Goal: Task Accomplishment & Management: Manage account settings

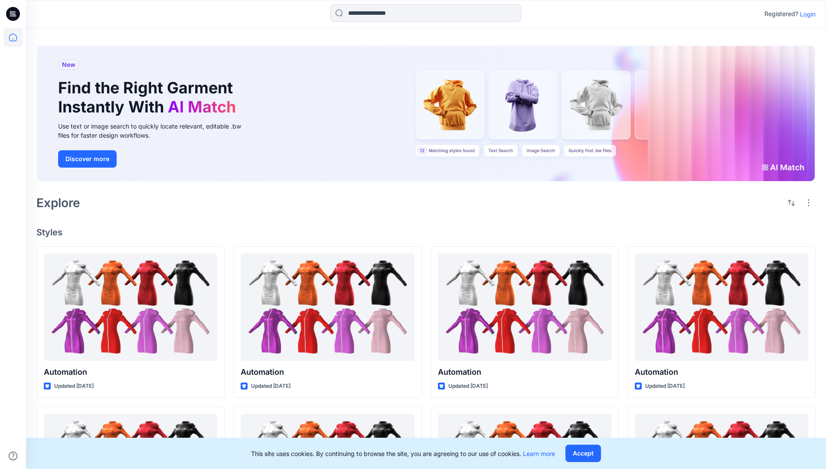
click at [806, 14] on p "Login" at bounding box center [808, 14] width 16 height 9
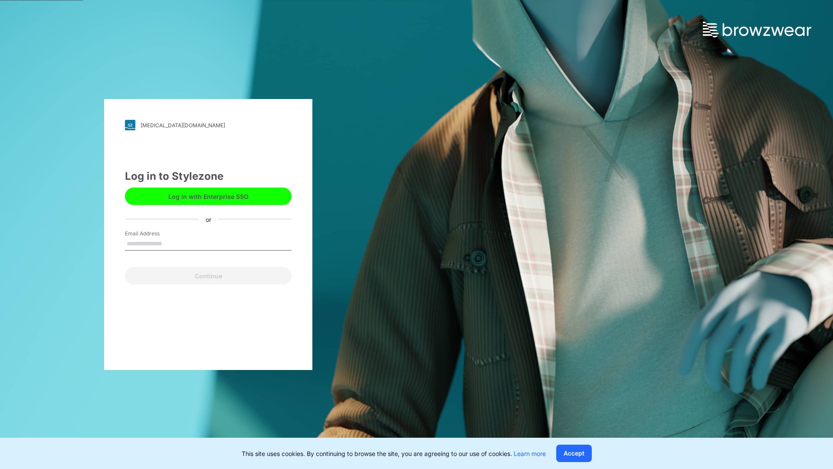
click at [171, 243] on input "Email Address" at bounding box center [208, 243] width 167 height 13
type input "**********"
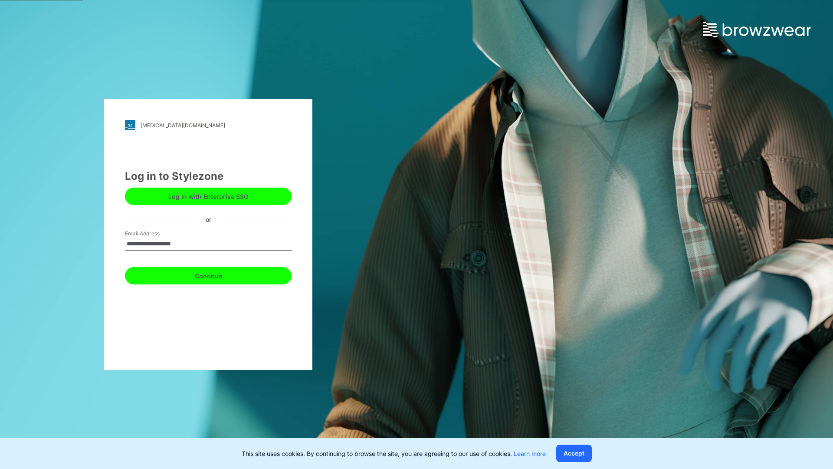
click at [218, 274] on button "Continue" at bounding box center [208, 275] width 167 height 17
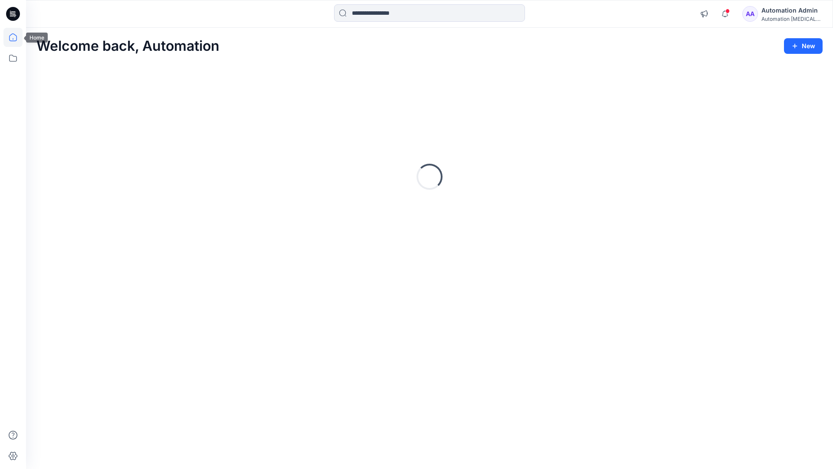
click at [16, 37] on icon at bounding box center [13, 37] width 8 height 8
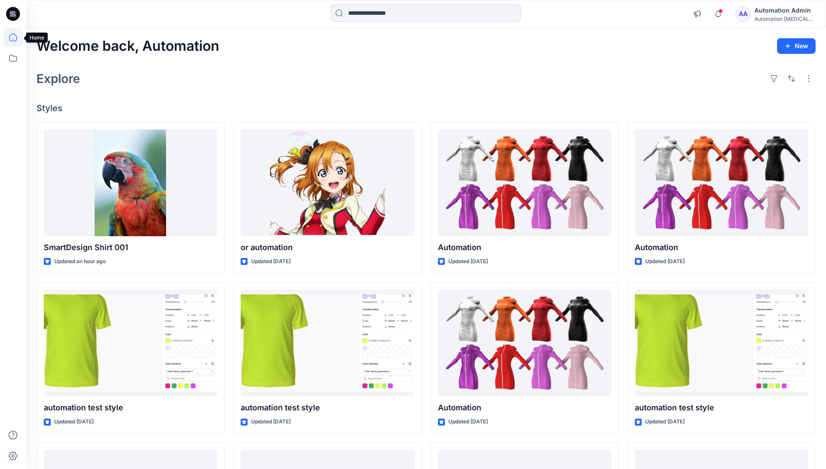
click at [760, 16] on div "AA Automation Admin Automation testim..." at bounding box center [776, 13] width 80 height 17
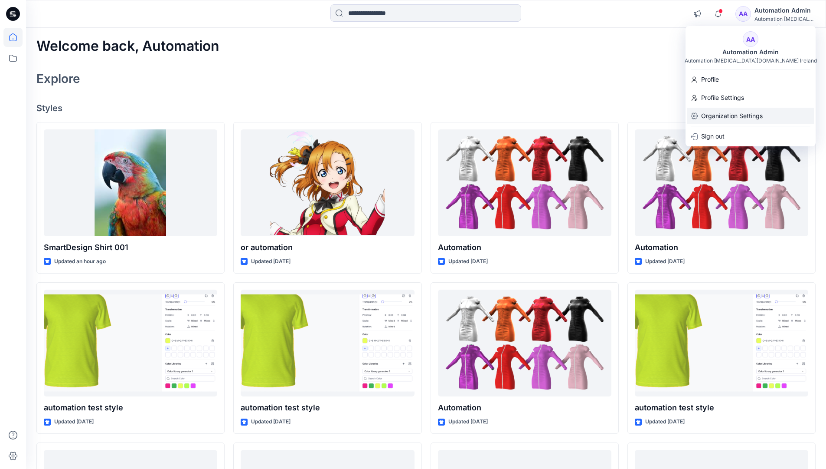
click at [731, 113] on p "Organization Settings" at bounding box center [732, 116] width 62 height 16
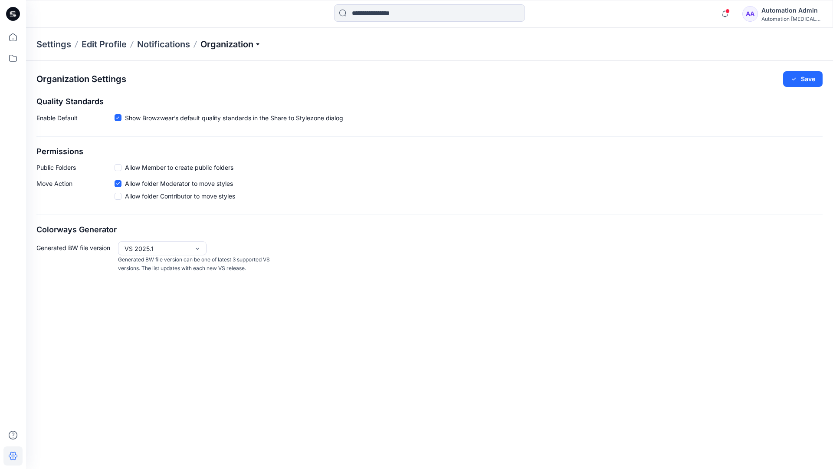
click at [230, 42] on p "Organization" at bounding box center [230, 44] width 61 height 12
click at [246, 97] on link "Edit Style Information Fields" at bounding box center [232, 98] width 127 height 17
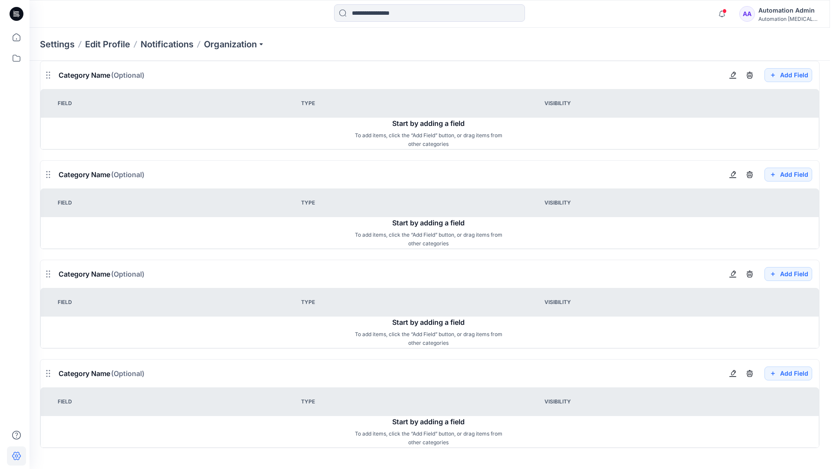
scroll to position [781, 0]
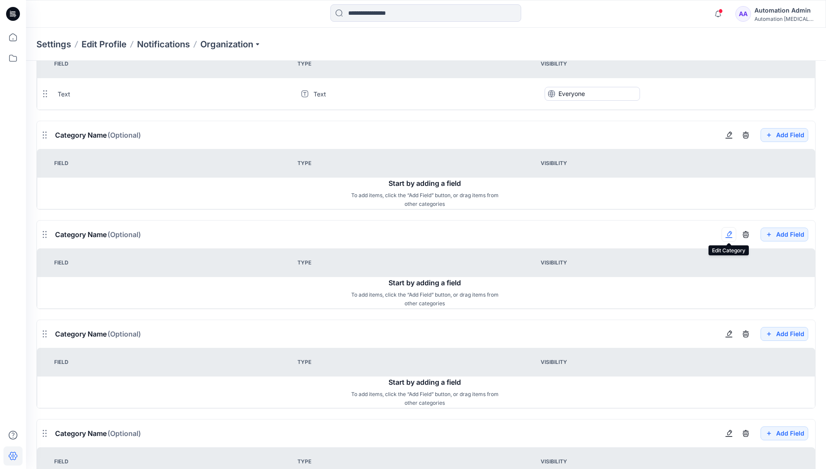
click at [733, 239] on button "button" at bounding box center [729, 234] width 15 height 15
type input "*******"
click at [778, 334] on button "Add Field" at bounding box center [785, 334] width 48 height 14
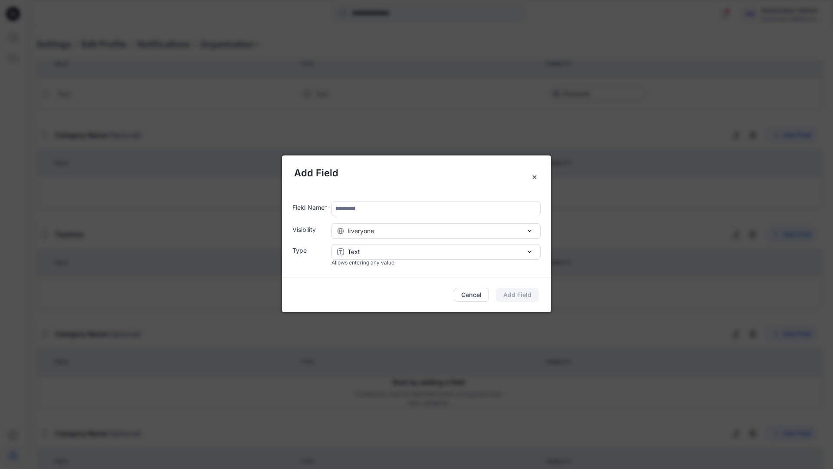
click at [372, 211] on input "text" at bounding box center [435, 208] width 209 height 15
type input "****"
click at [447, 233] on div "Everyone" at bounding box center [436, 230] width 198 height 9
click at [526, 294] on button "Add Field" at bounding box center [517, 295] width 43 height 14
